Goal: Navigation & Orientation: Find specific page/section

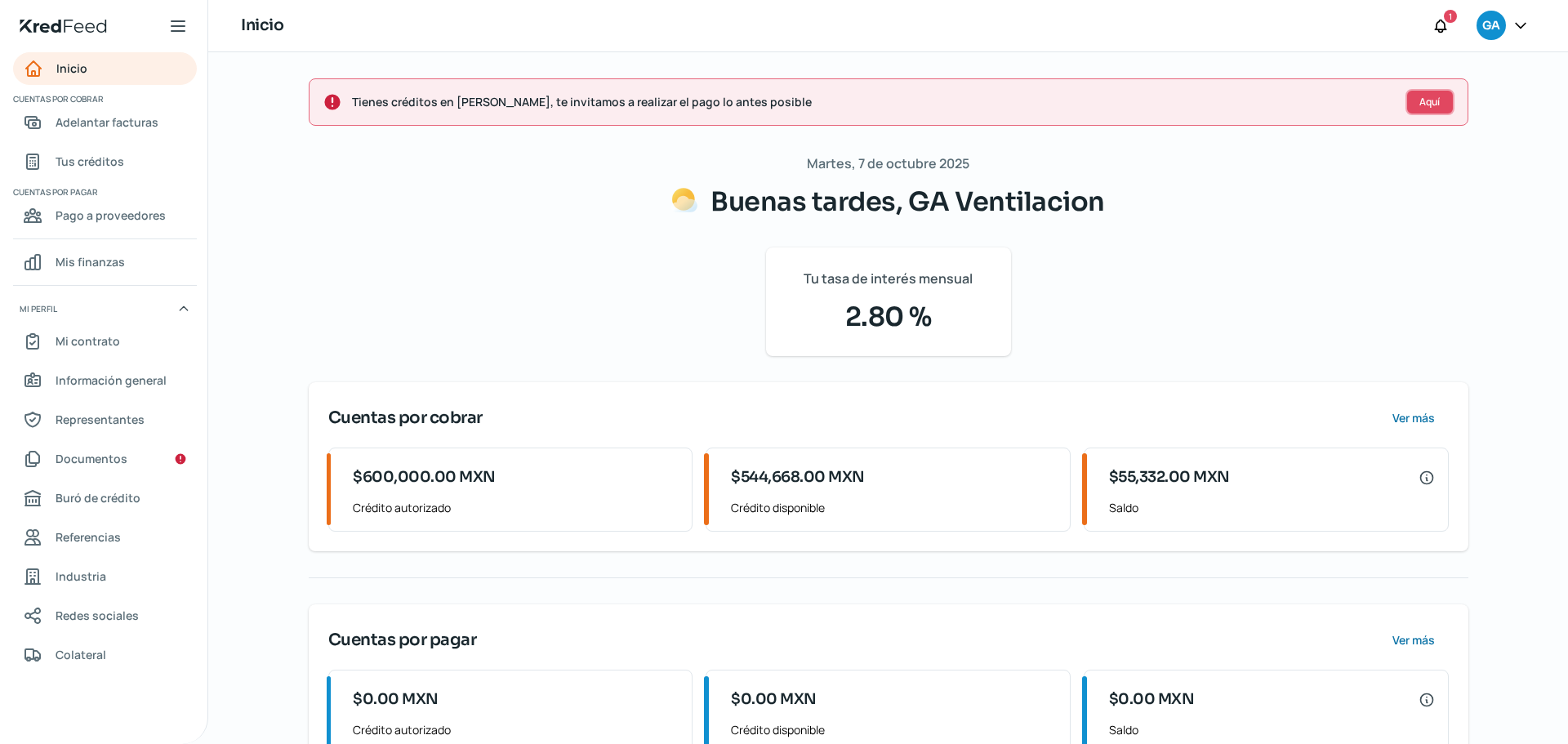
click at [1434, 105] on span "Aquí" at bounding box center [1429, 101] width 20 height 10
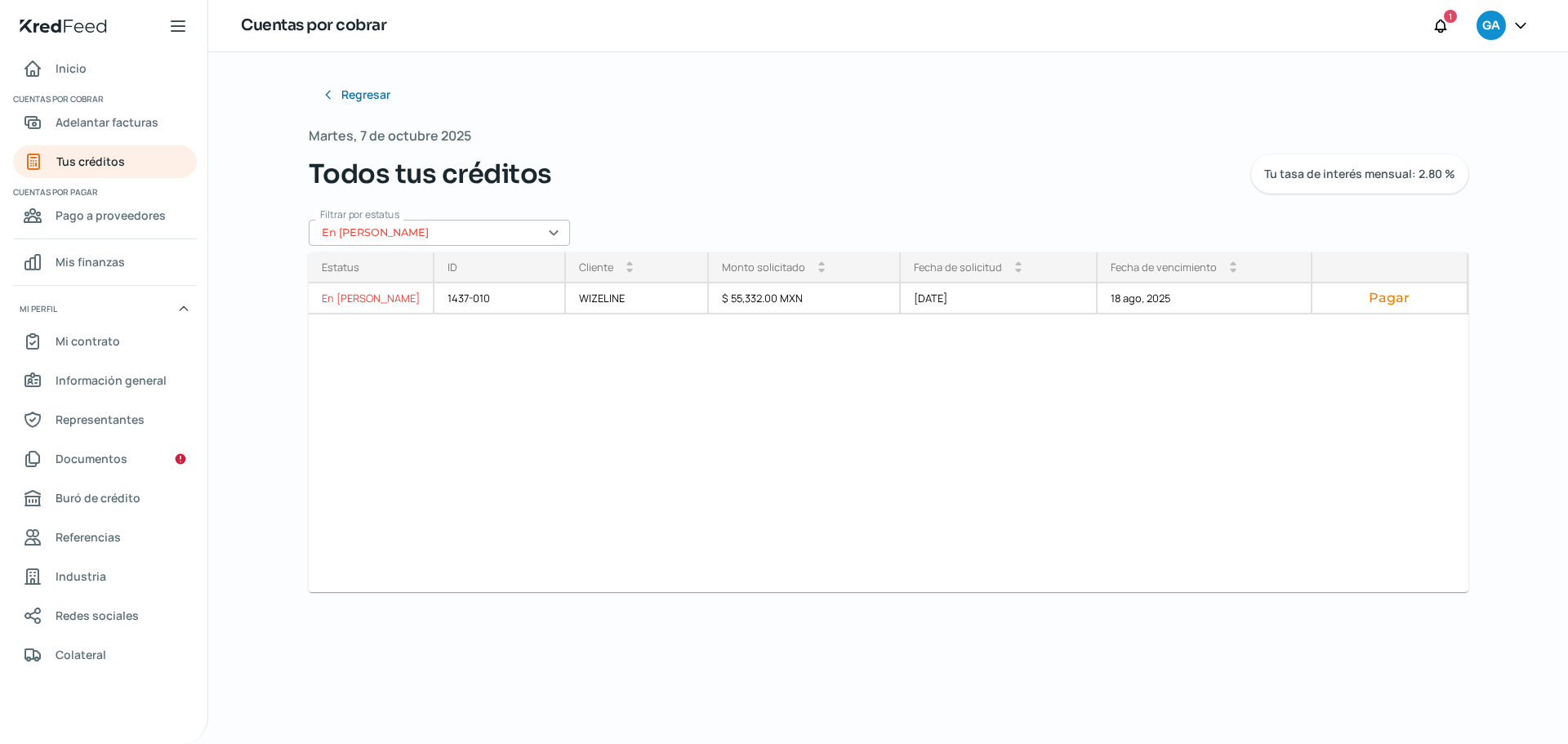
click at [556, 236] on input "En [PERSON_NAME]" at bounding box center [440, 232] width 261 height 27
click at [702, 157] on div "Todos tus créditos Tu tasa de interés mensual: 2.80 %" at bounding box center [889, 174] width 1159 height 39
click at [82, 72] on span "Inicio" at bounding box center [71, 68] width 31 height 20
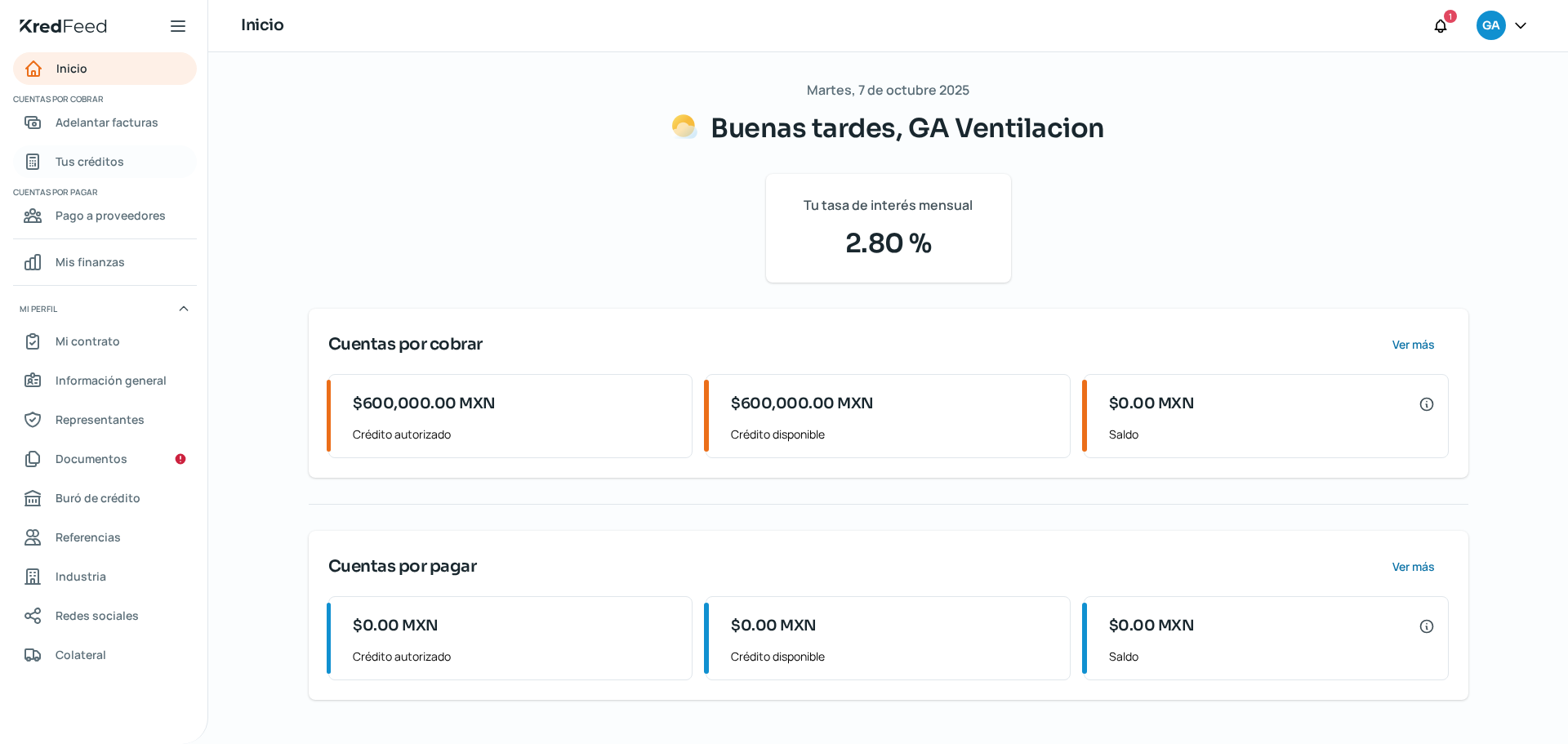
click at [79, 154] on span "Tus créditos" at bounding box center [90, 161] width 69 height 20
